Goal: Task Accomplishment & Management: Use online tool/utility

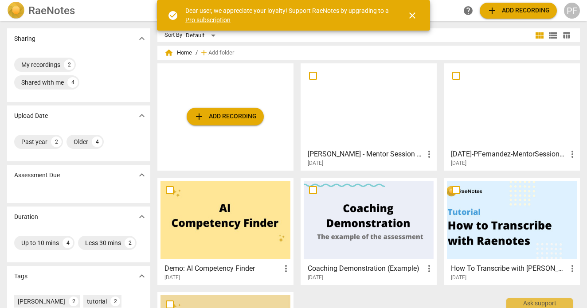
click at [248, 117] on span "add Add recording" at bounding box center [225, 116] width 63 height 11
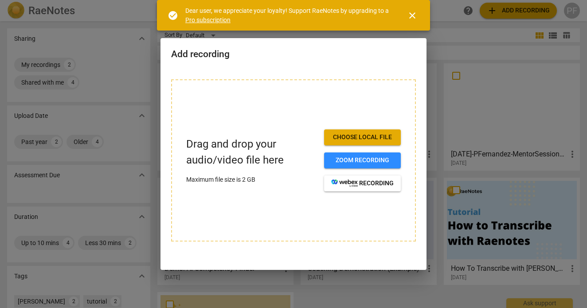
click at [341, 136] on span "Choose local file" at bounding box center [362, 137] width 63 height 9
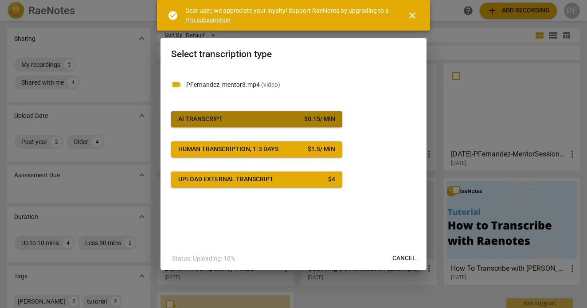
click at [255, 114] on button "AI Transcript $ 0.15 / min" at bounding box center [256, 119] width 171 height 16
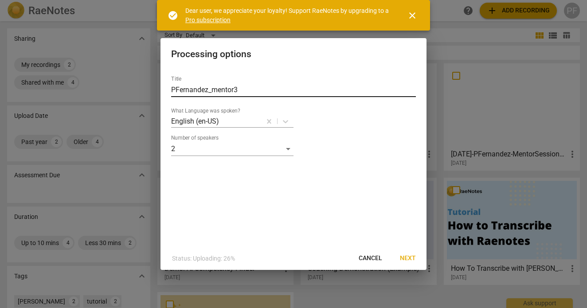
click at [263, 92] on input "PFernandez_mentor3" at bounding box center [293, 90] width 245 height 14
type input "PedroFernandez_KellyWood_mentor3"
click at [398, 224] on div "Title PedroFernandez_KellyWood_mentor3 What Language was spoken? English (en-US…" at bounding box center [294, 158] width 266 height 178
click at [407, 256] on span "Next" at bounding box center [408, 258] width 16 height 9
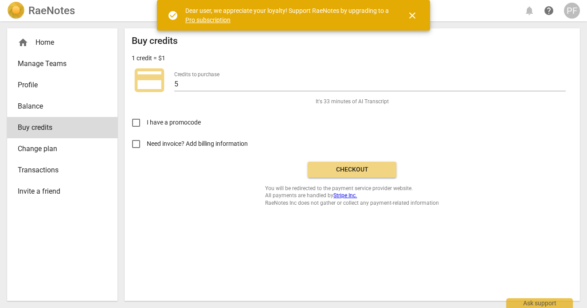
click at [412, 12] on span "close" at bounding box center [412, 15] width 11 height 11
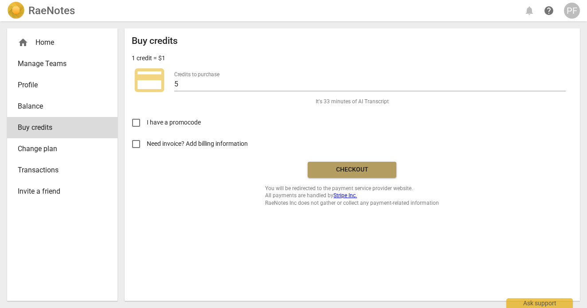
click at [334, 168] on span "Checkout" at bounding box center [352, 169] width 74 height 9
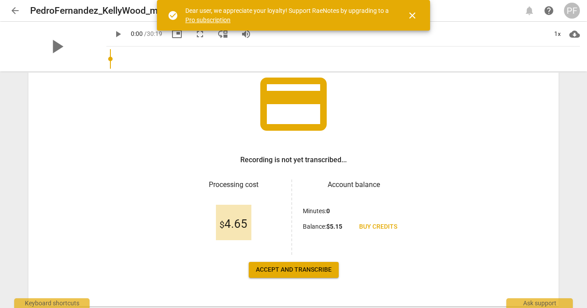
scroll to position [92, 0]
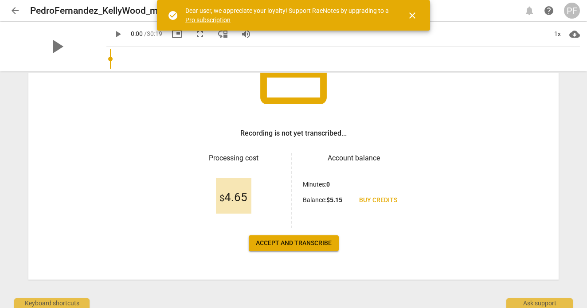
click at [306, 244] on span "Accept and transcribe" at bounding box center [294, 243] width 76 height 9
